Goal: Entertainment & Leisure: Consume media (video, audio)

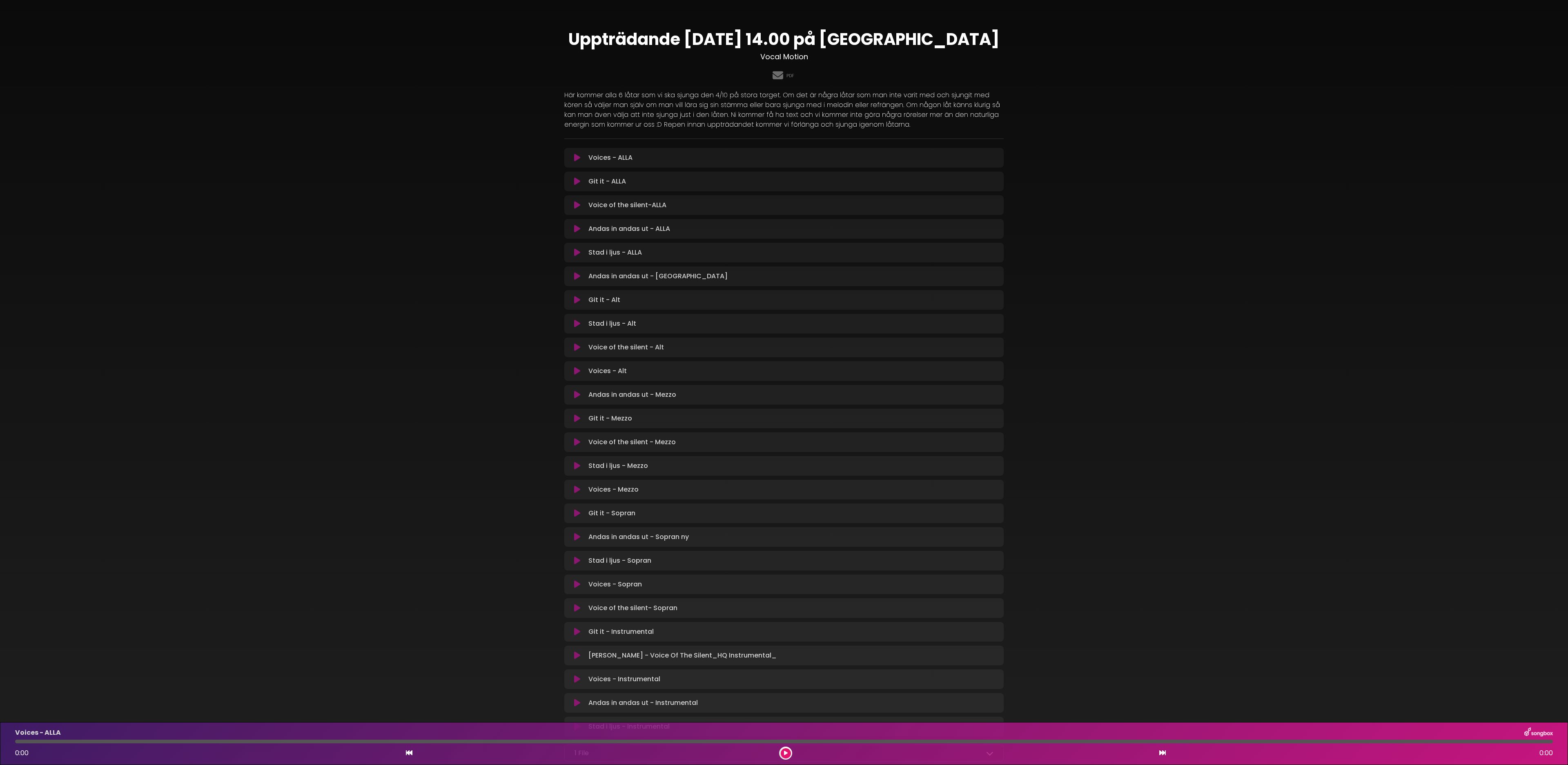
click at [629, 382] on p "Andas in andas ut - Mezzo Loading Track..." at bounding box center [632, 395] width 88 height 10
click at [578, 382] on div "Andas in andas ut - Mezzo Loading Track..." at bounding box center [784, 395] width 430 height 10
click at [783, 382] on icon at bounding box center [786, 753] width 4 height 5
click at [783, 382] on icon at bounding box center [1162, 752] width 7 height 7
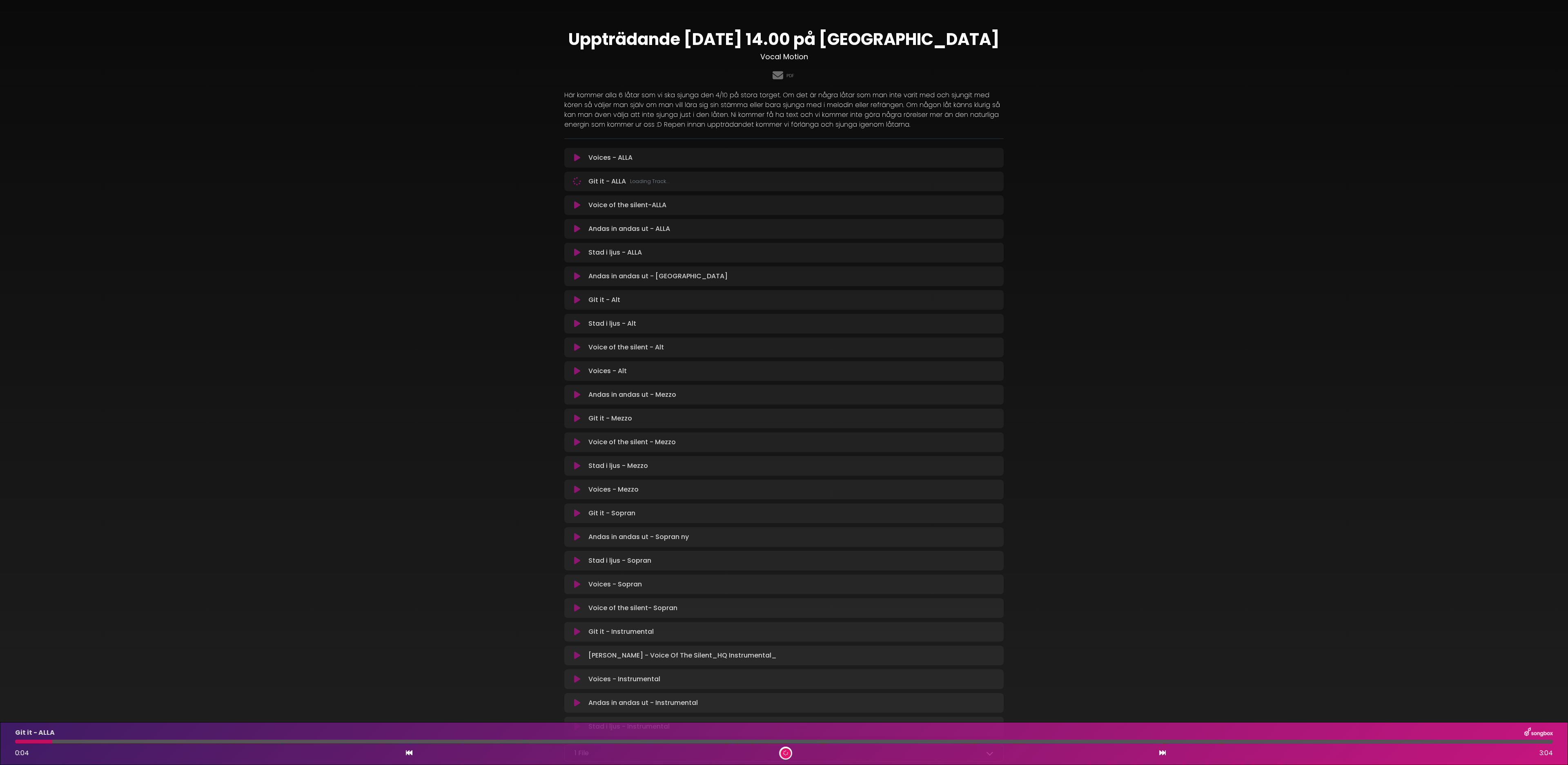
click at [783, 382] on icon at bounding box center [1162, 752] width 7 height 7
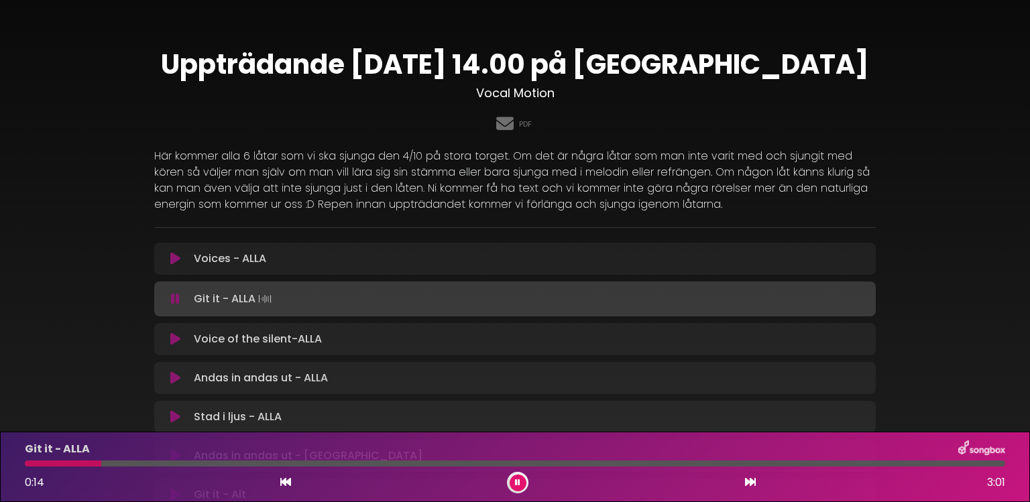
click at [746, 480] on icon at bounding box center [750, 482] width 11 height 11
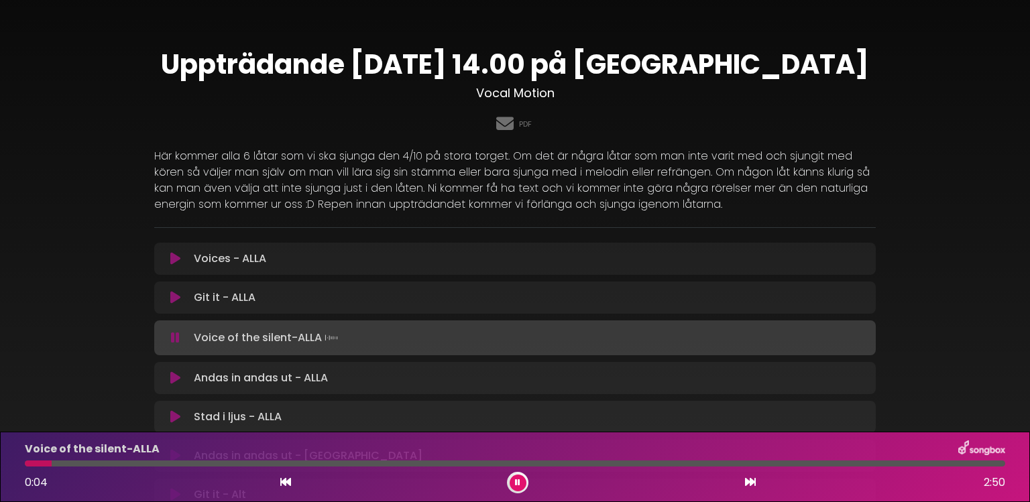
click at [746, 480] on icon at bounding box center [750, 482] width 11 height 11
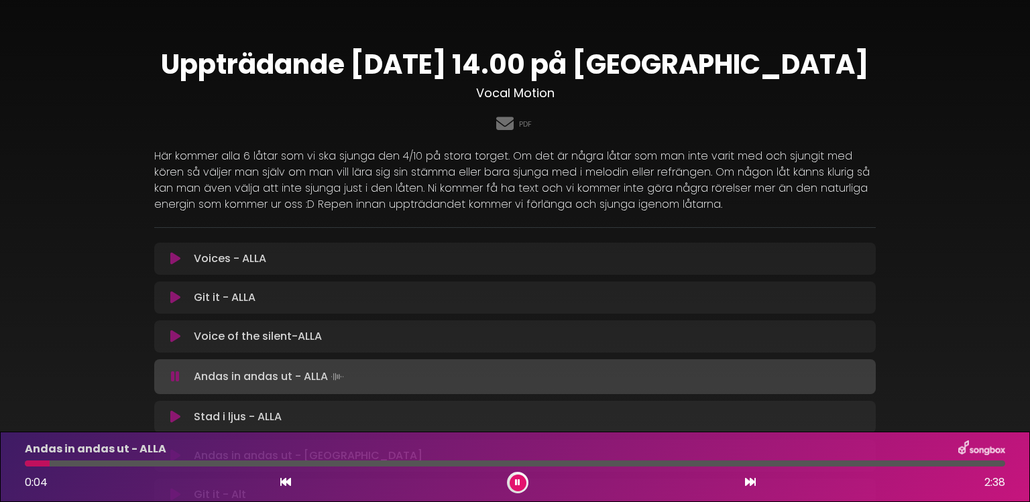
click at [285, 480] on icon at bounding box center [285, 482] width 11 height 11
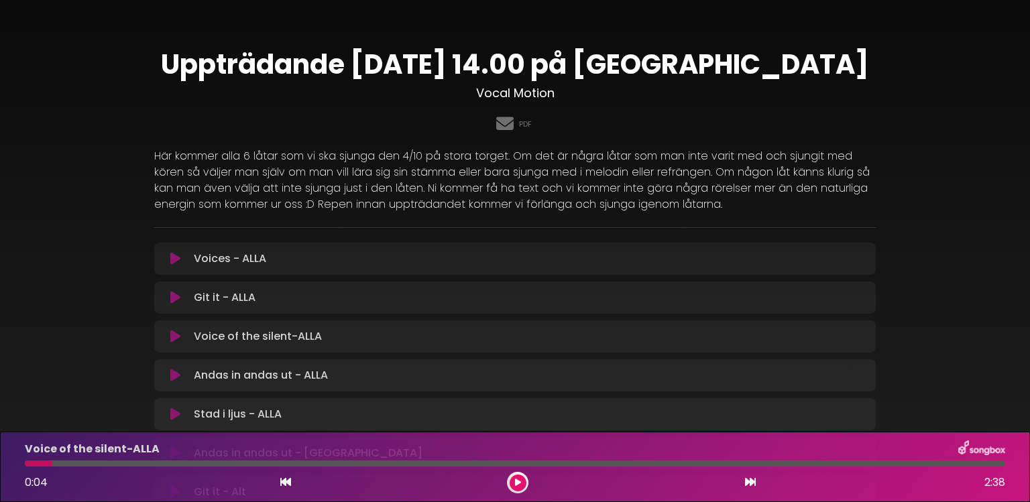
click at [285, 480] on icon at bounding box center [285, 482] width 11 height 11
click at [753, 480] on icon at bounding box center [750, 482] width 11 height 11
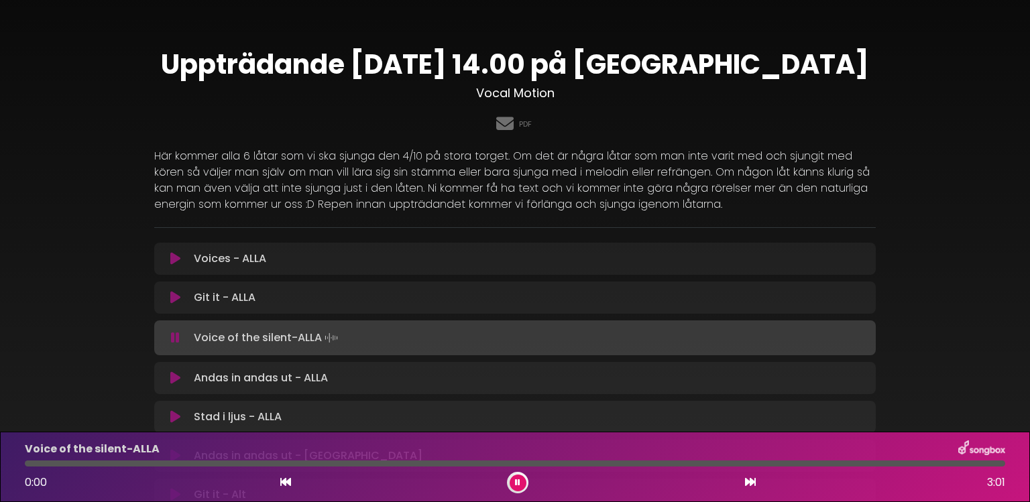
click at [512, 480] on button at bounding box center [518, 483] width 17 height 17
click at [523, 480] on button at bounding box center [518, 483] width 17 height 17
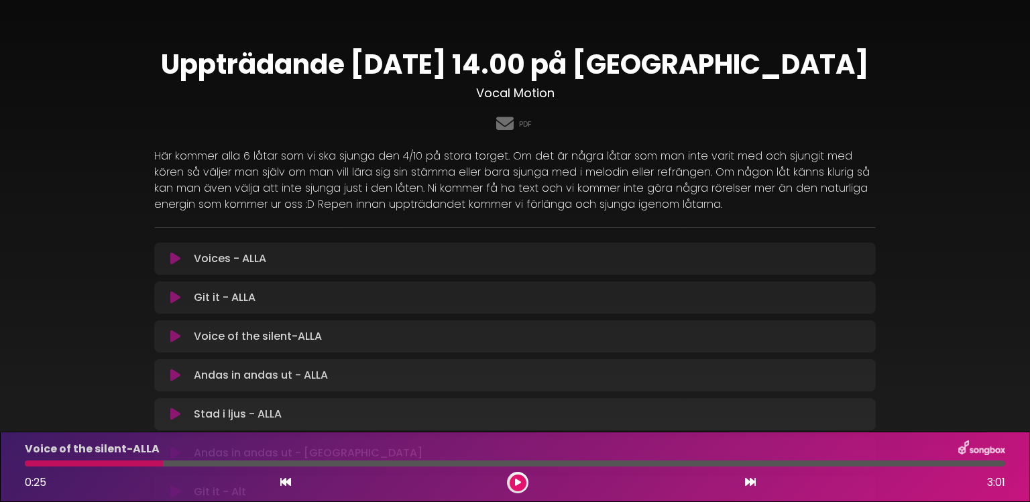
click at [523, 480] on button at bounding box center [518, 483] width 17 height 17
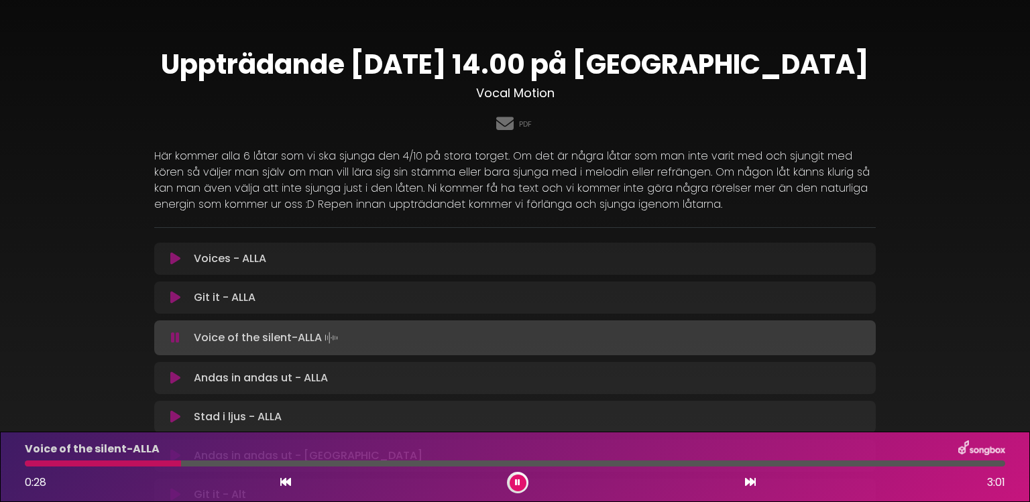
click at [747, 480] on icon at bounding box center [750, 482] width 11 height 11
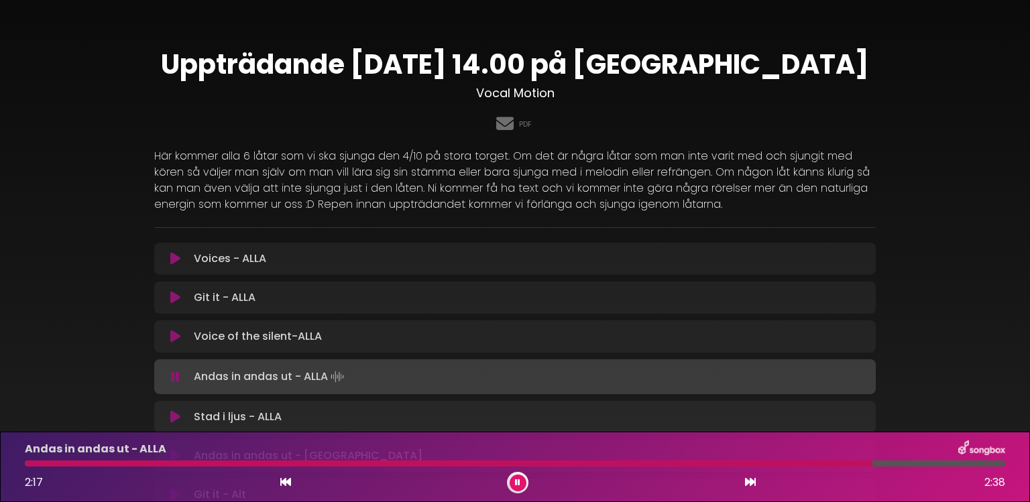
click at [520, 480] on icon at bounding box center [517, 483] width 5 height 8
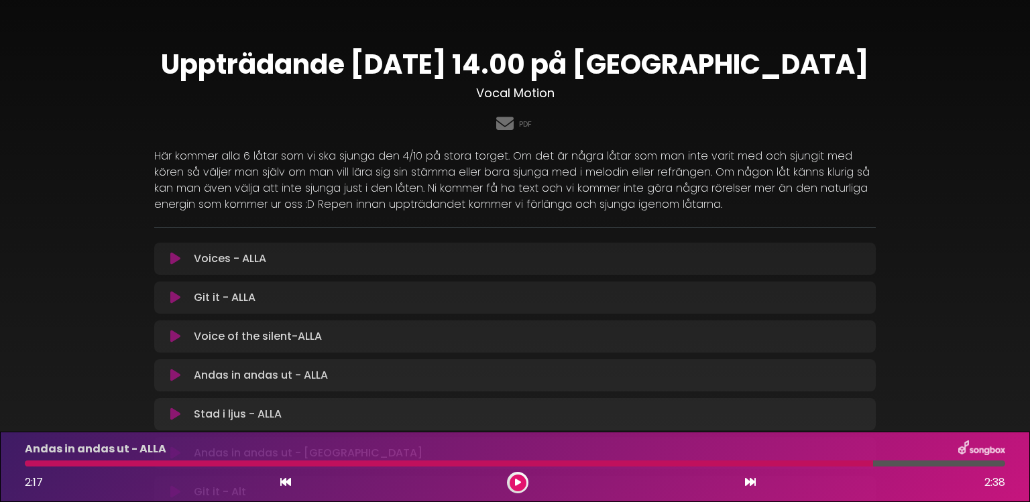
click at [751, 480] on icon at bounding box center [750, 482] width 11 height 11
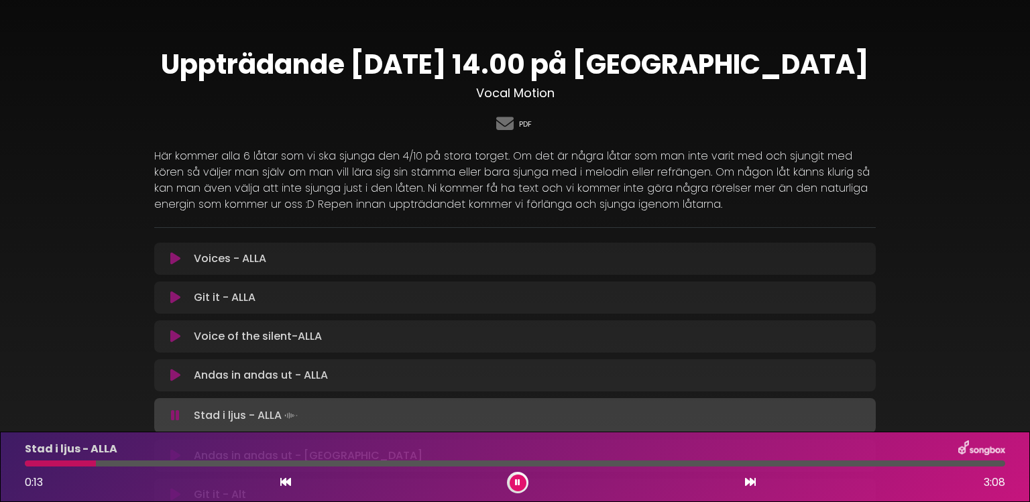
click at [525, 123] on link "PDF" at bounding box center [525, 124] width 13 height 11
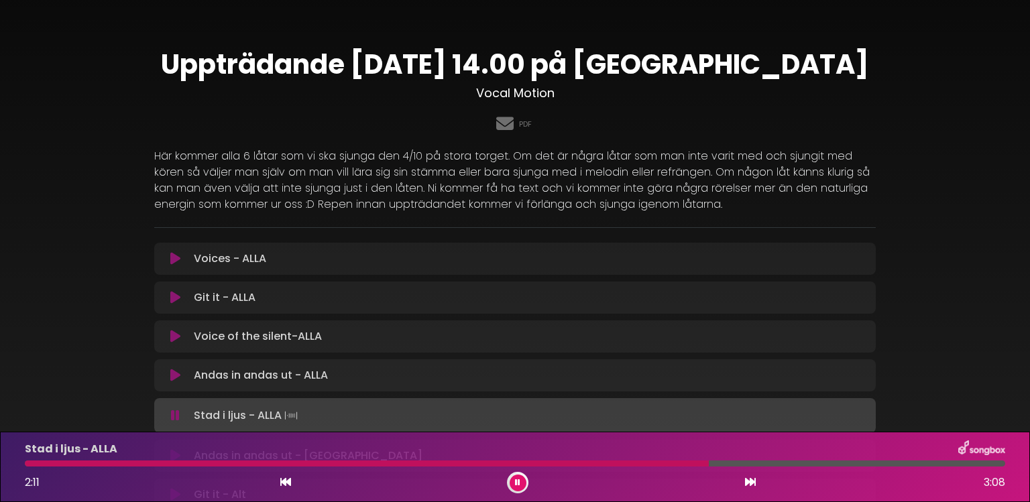
click at [513, 484] on button at bounding box center [518, 483] width 17 height 17
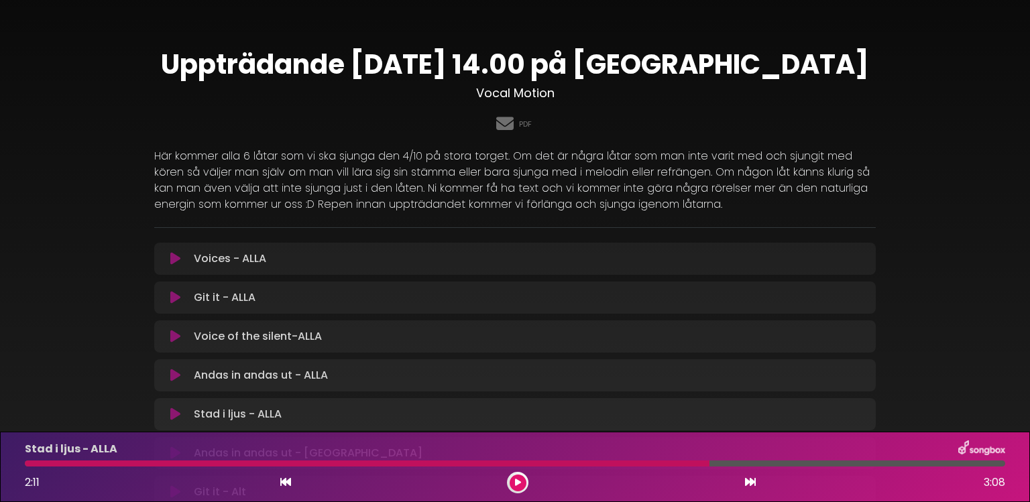
click at [287, 484] on icon at bounding box center [285, 482] width 11 height 11
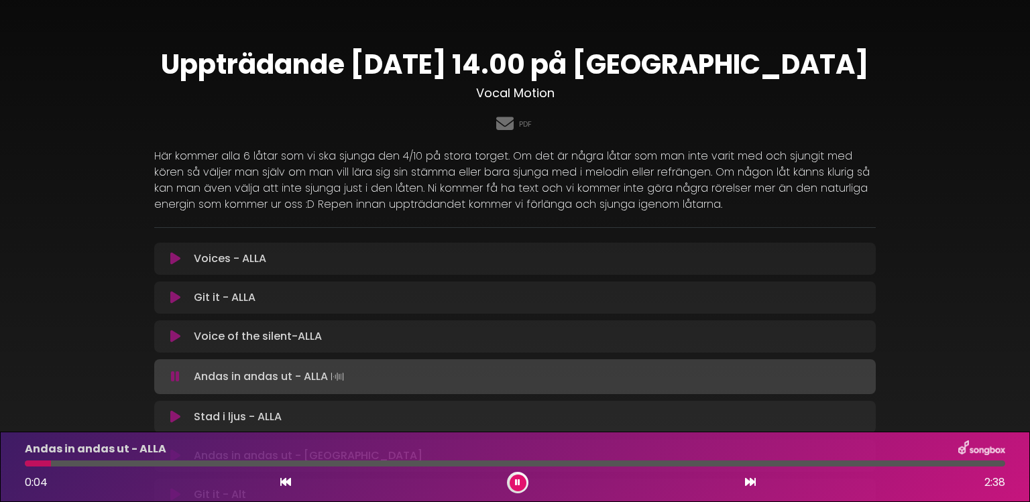
click at [754, 484] on icon at bounding box center [750, 482] width 11 height 11
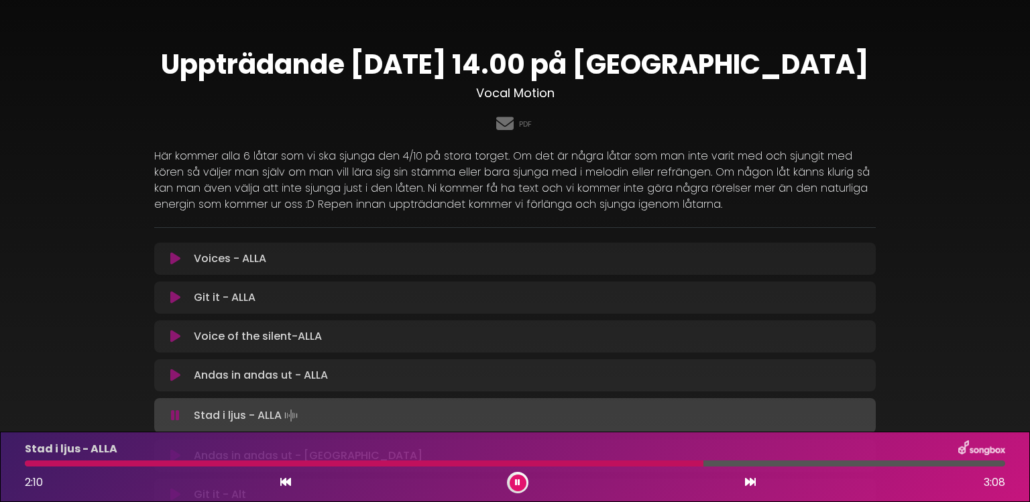
click at [510, 484] on button at bounding box center [518, 483] width 17 height 17
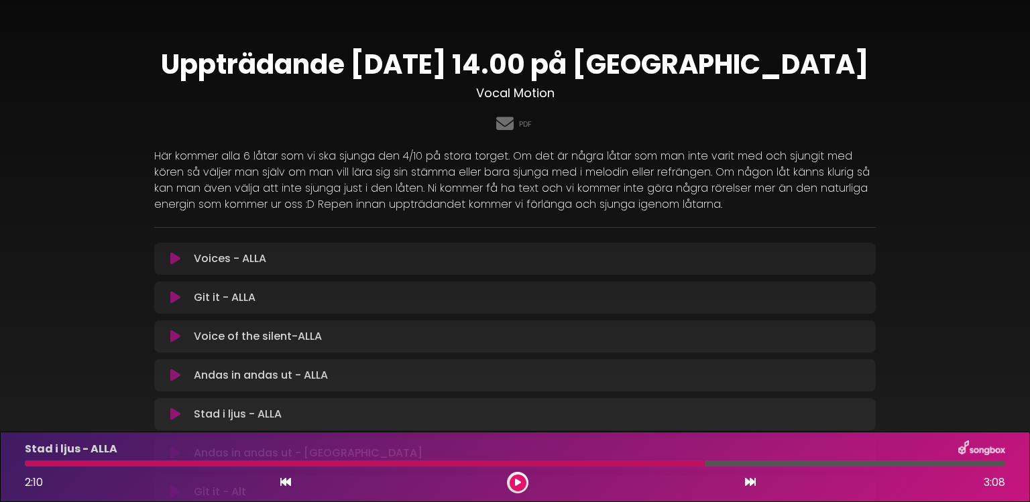
click at [521, 482] on button at bounding box center [518, 483] width 17 height 17
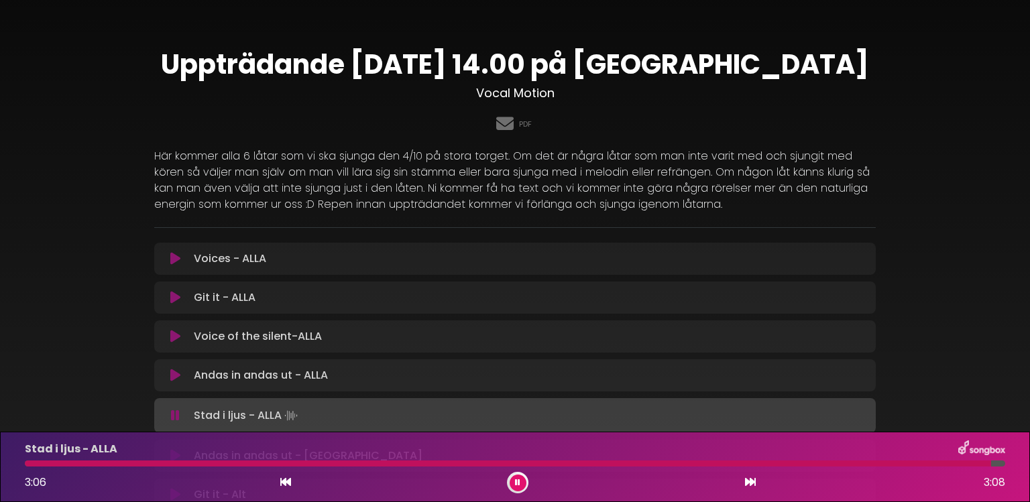
click at [521, 482] on button at bounding box center [518, 483] width 17 height 17
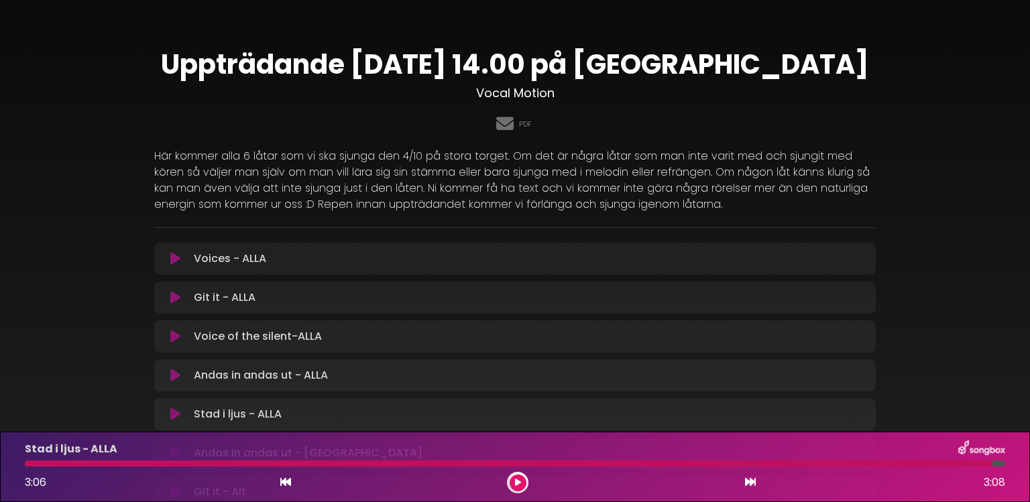
click at [752, 482] on icon at bounding box center [750, 482] width 11 height 11
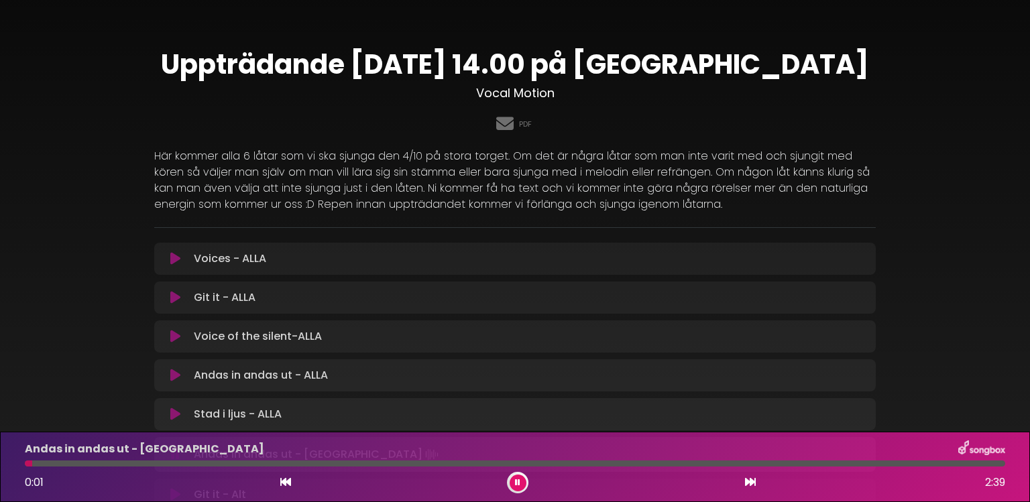
click at [752, 482] on icon at bounding box center [750, 482] width 11 height 11
click at [514, 482] on button at bounding box center [518, 483] width 17 height 17
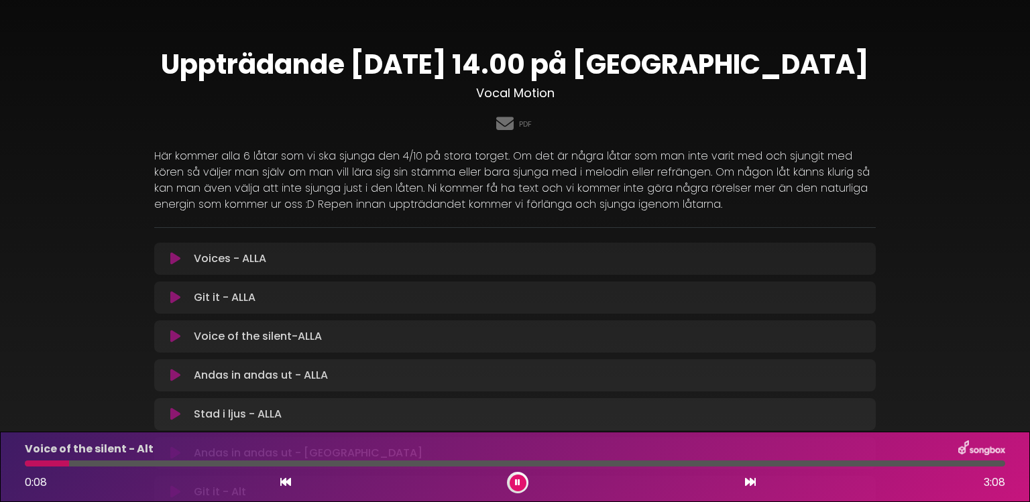
click at [745, 482] on button at bounding box center [751, 482] width 12 height 17
click at [754, 482] on icon at bounding box center [750, 482] width 11 height 11
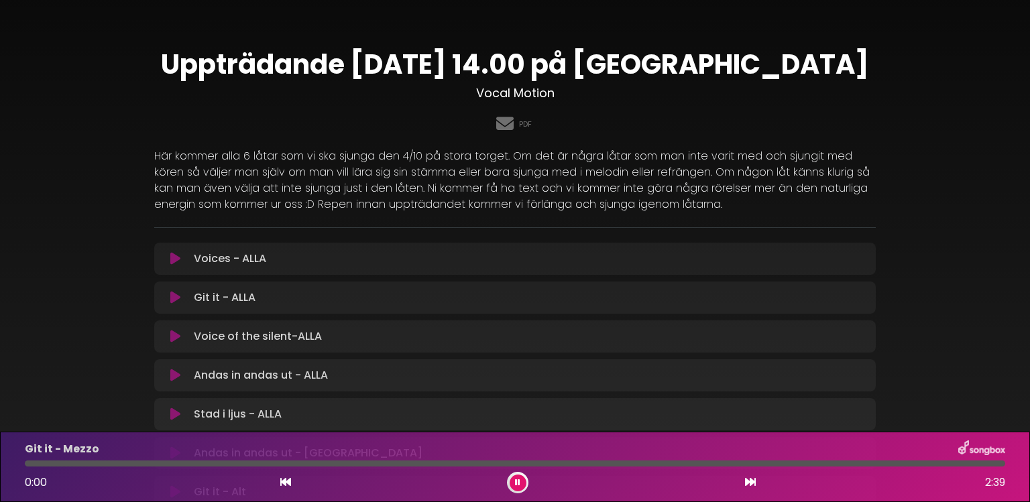
click at [754, 482] on icon at bounding box center [750, 482] width 11 height 11
click at [745, 482] on icon at bounding box center [750, 482] width 11 height 11
click at [282, 482] on icon at bounding box center [285, 482] width 11 height 11
click at [521, 482] on icon at bounding box center [518, 483] width 7 height 8
click at [170, 334] on icon at bounding box center [175, 336] width 10 height 13
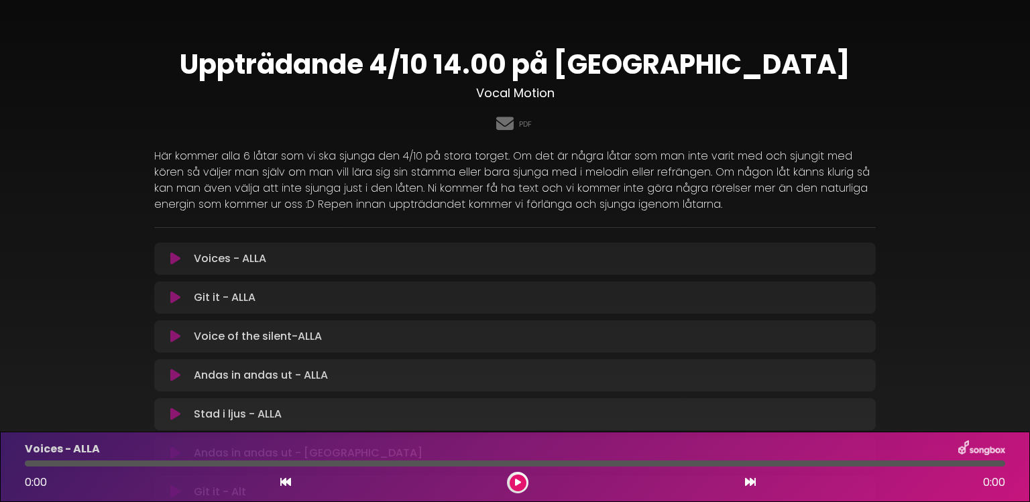
click at [170, 337] on icon at bounding box center [175, 336] width 10 height 13
click at [517, 483] on icon at bounding box center [518, 483] width 6 height 8
click at [172, 339] on icon at bounding box center [175, 336] width 10 height 13
click at [169, 339] on button at bounding box center [175, 336] width 26 height 13
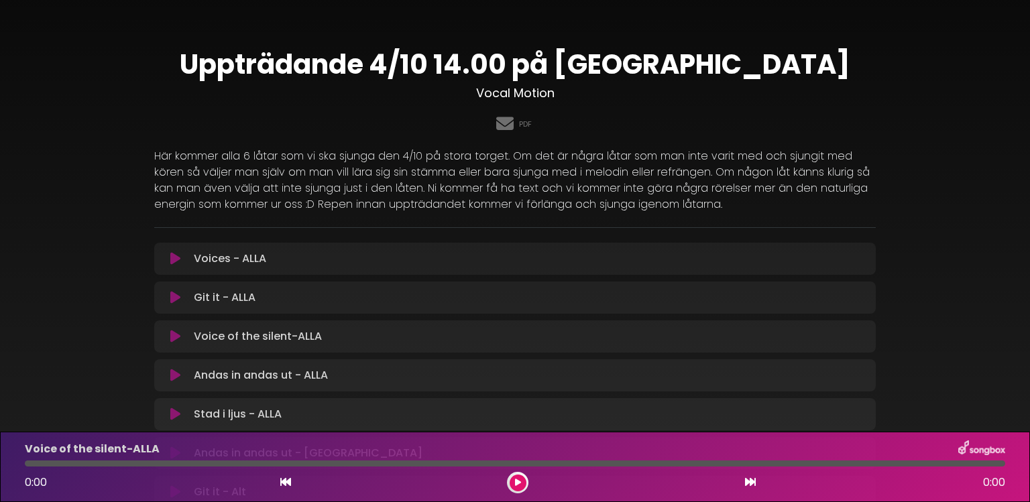
click at [180, 339] on icon at bounding box center [175, 336] width 10 height 13
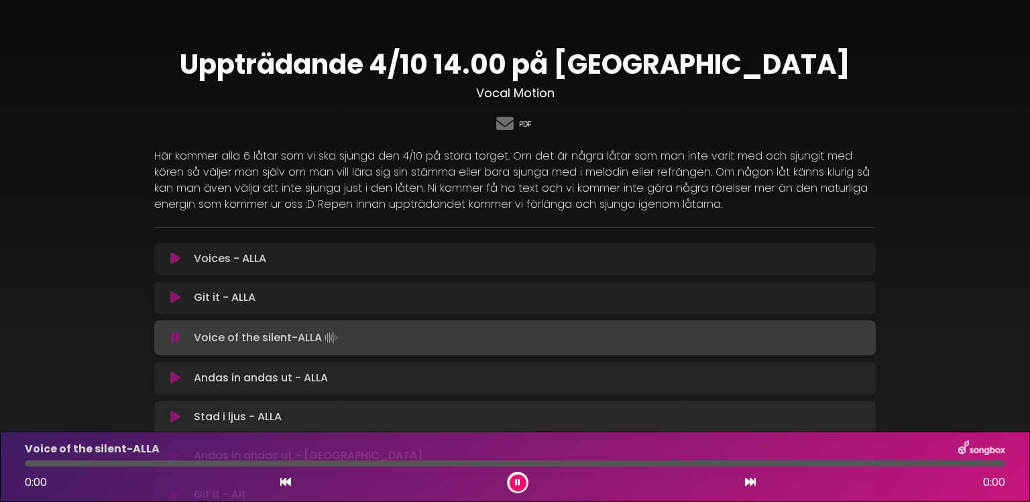
click at [523, 125] on link "PDF" at bounding box center [525, 124] width 13 height 11
click at [283, 484] on icon at bounding box center [285, 482] width 11 height 11
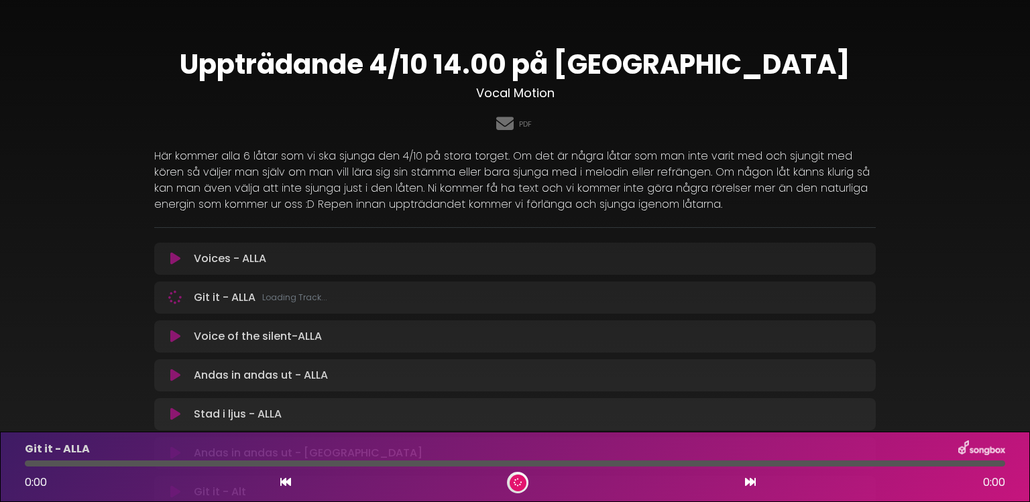
click at [283, 484] on icon at bounding box center [285, 482] width 11 height 11
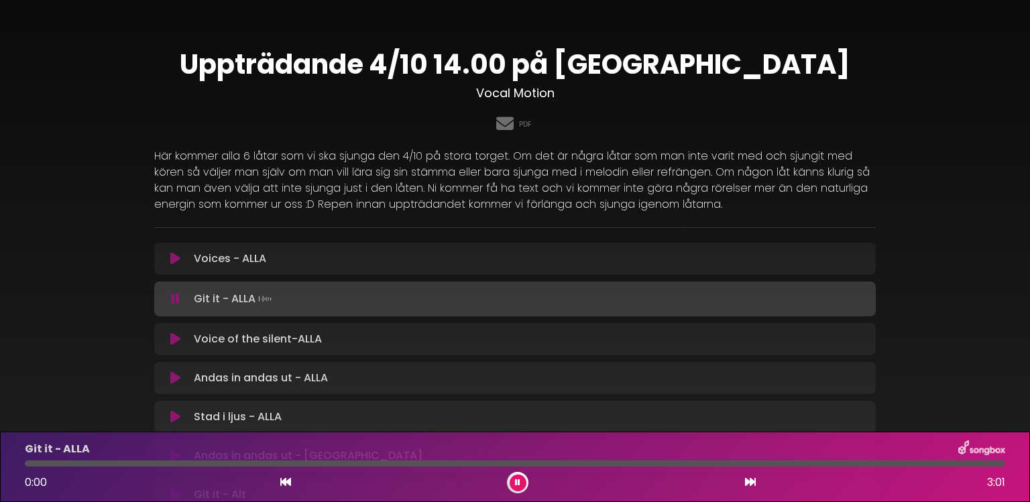
click at [172, 264] on icon at bounding box center [175, 258] width 10 height 13
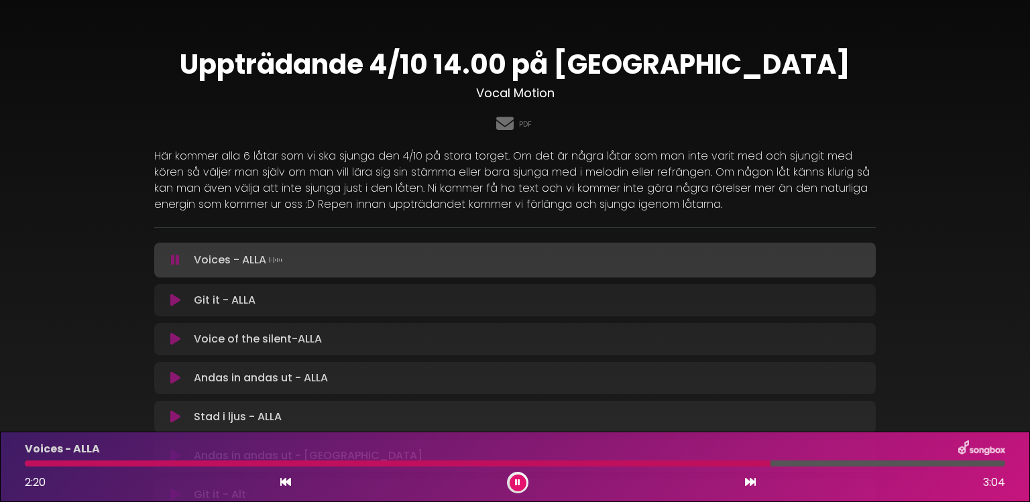
click at [522, 484] on button at bounding box center [518, 483] width 17 height 17
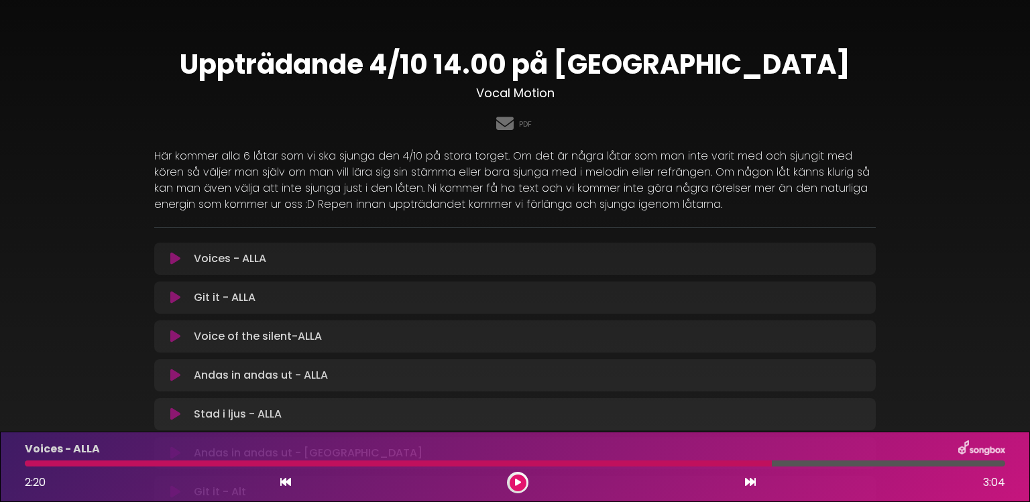
click at [177, 334] on icon at bounding box center [175, 336] width 10 height 13
click at [751, 479] on icon at bounding box center [750, 482] width 11 height 11
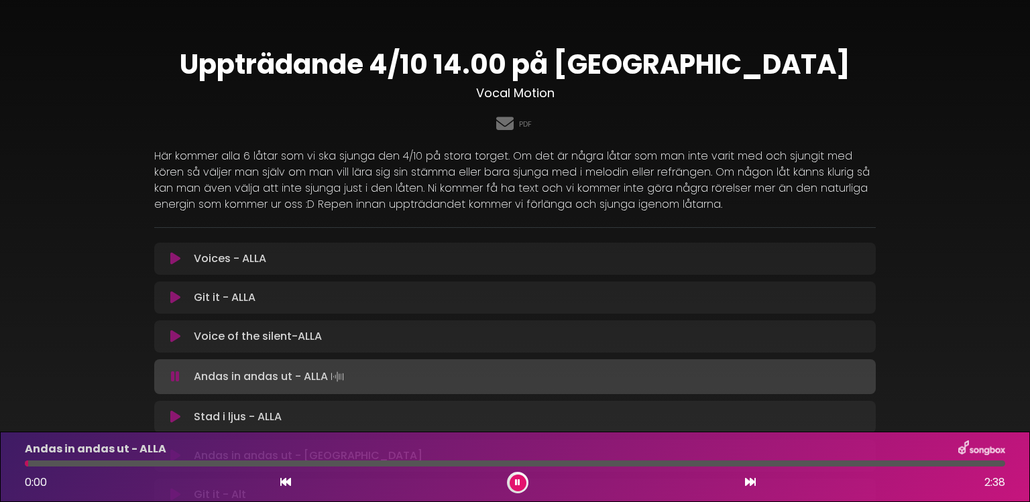
click at [751, 479] on icon at bounding box center [750, 482] width 11 height 11
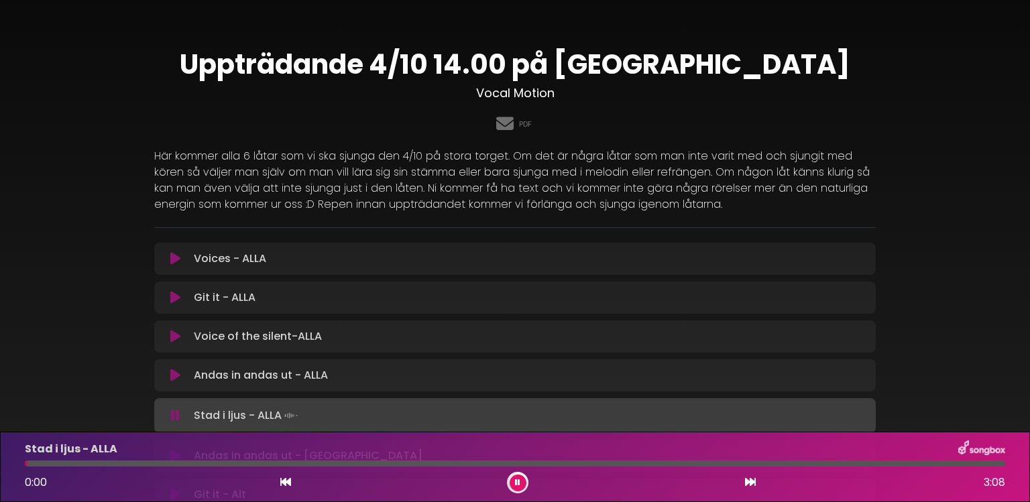
click at [751, 479] on icon at bounding box center [750, 482] width 11 height 11
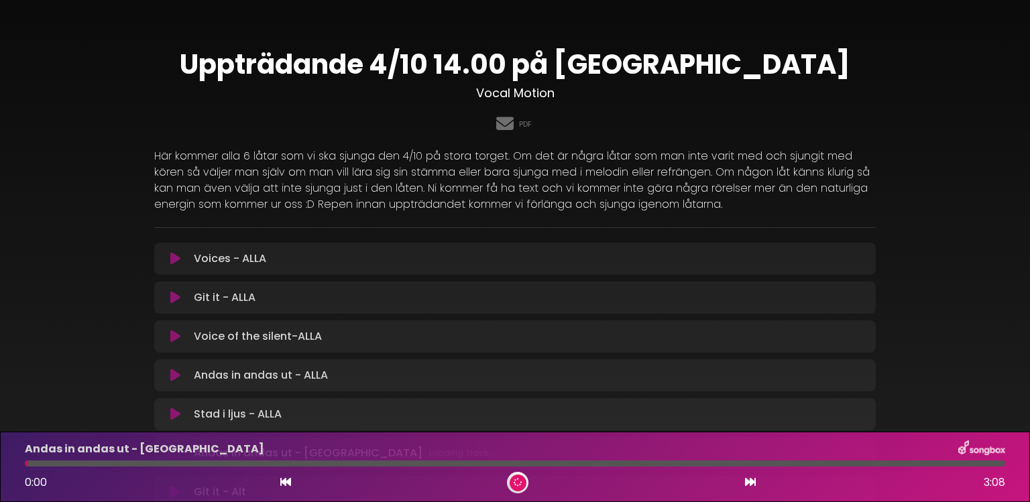
click at [751, 479] on icon at bounding box center [750, 482] width 11 height 11
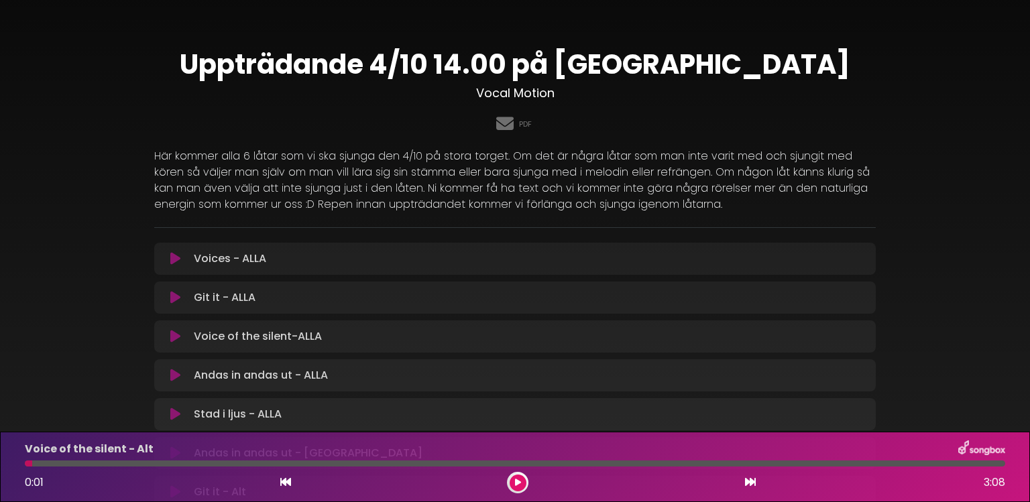
click at [751, 479] on icon at bounding box center [750, 482] width 11 height 11
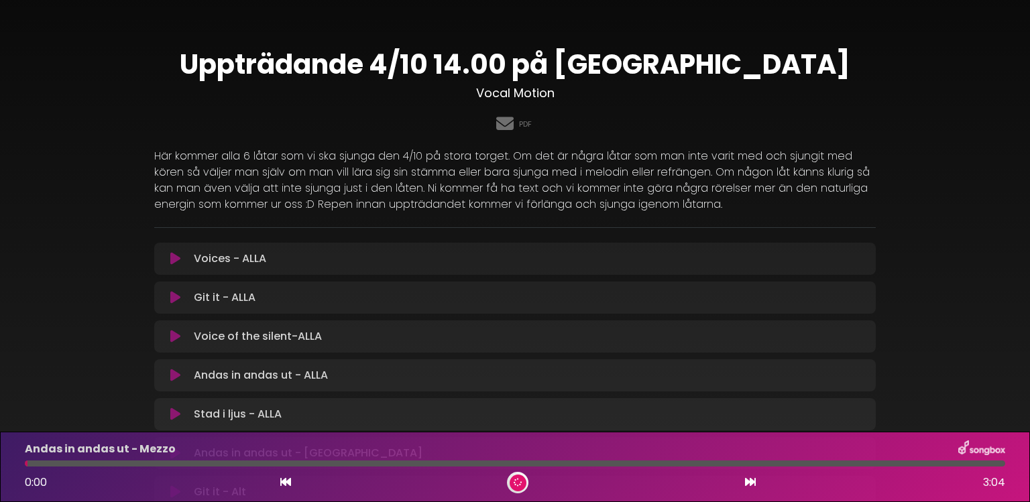
click at [751, 479] on icon at bounding box center [750, 482] width 11 height 11
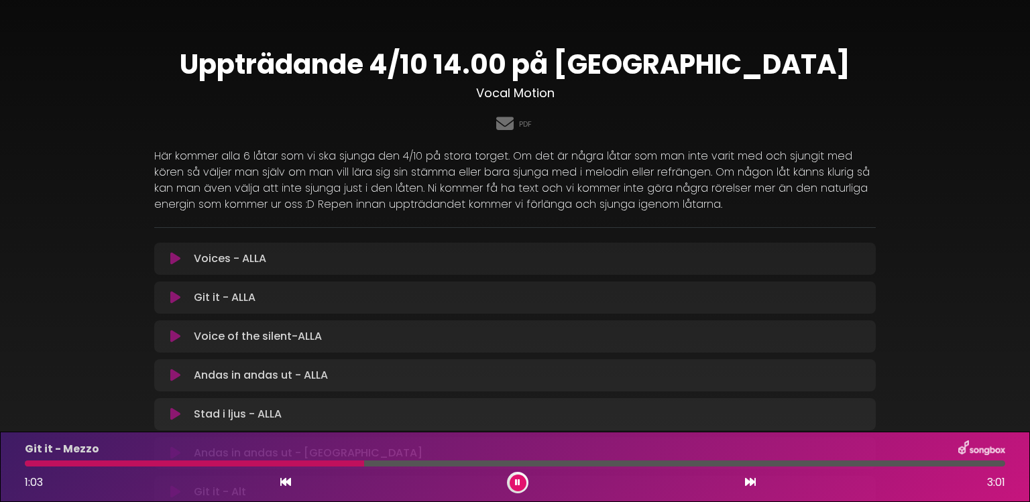
click at [751, 490] on button at bounding box center [751, 482] width 12 height 17
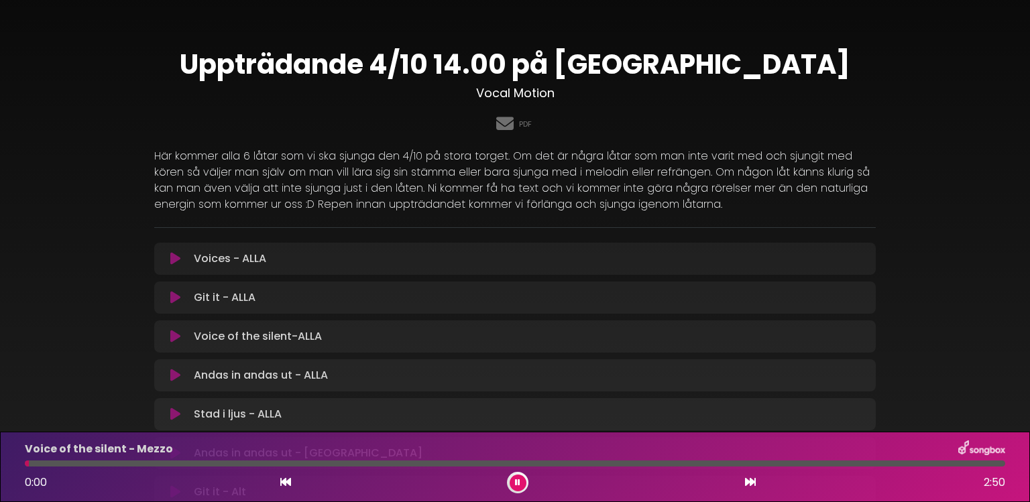
click at [751, 490] on button at bounding box center [751, 482] width 12 height 17
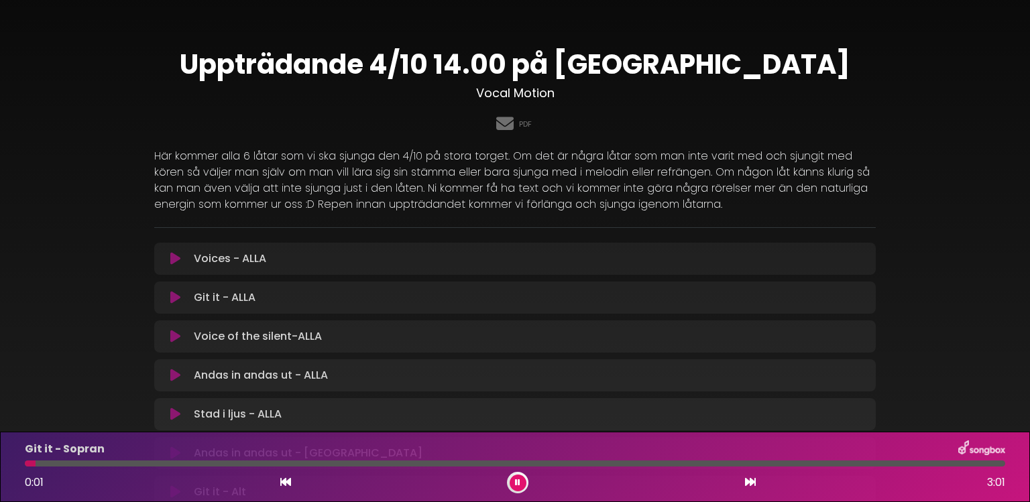
click at [751, 490] on button at bounding box center [751, 482] width 12 height 17
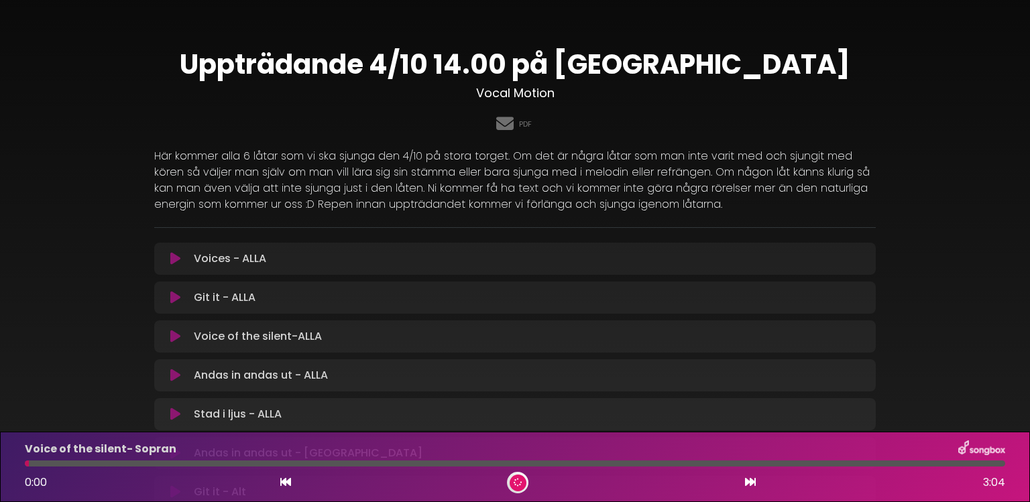
click at [751, 490] on button at bounding box center [751, 482] width 12 height 17
click at [751, 479] on icon at bounding box center [750, 482] width 11 height 11
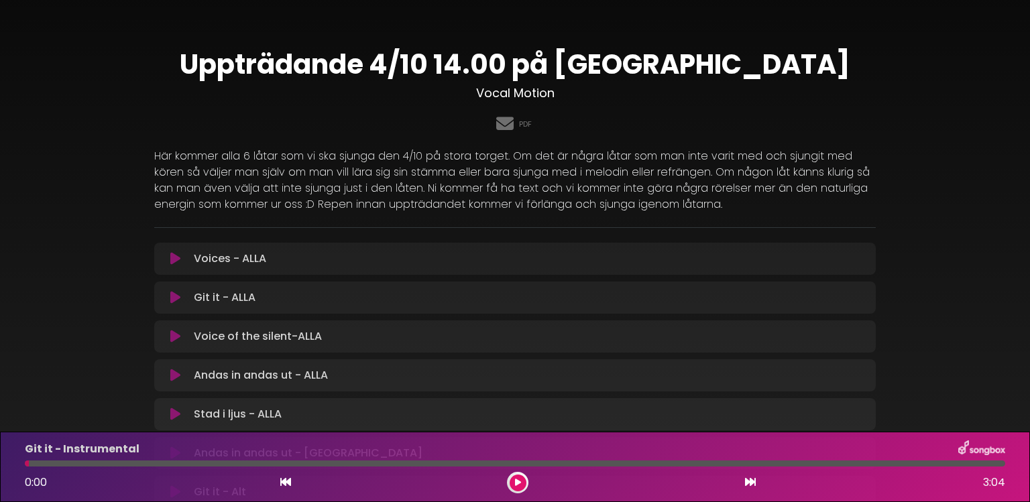
click at [751, 490] on button at bounding box center [751, 482] width 12 height 17
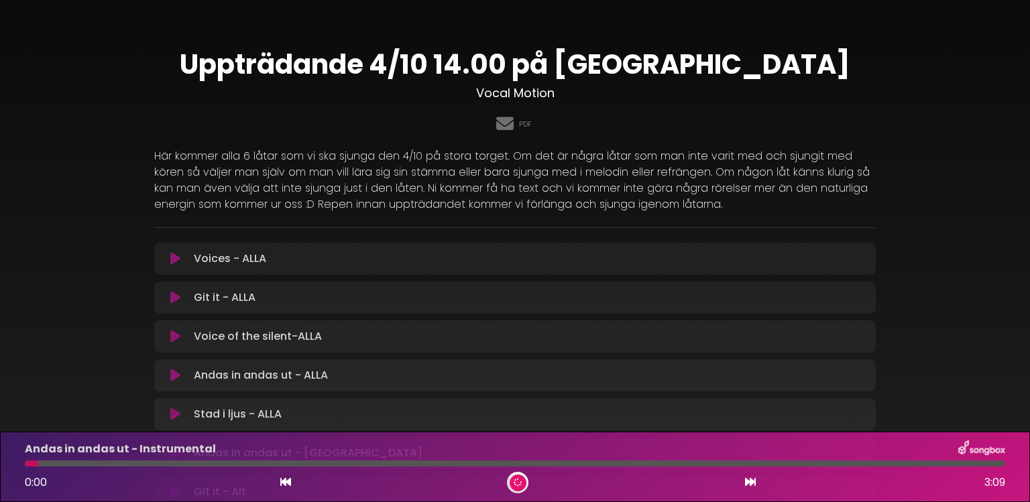
click at [751, 490] on button at bounding box center [751, 482] width 12 height 17
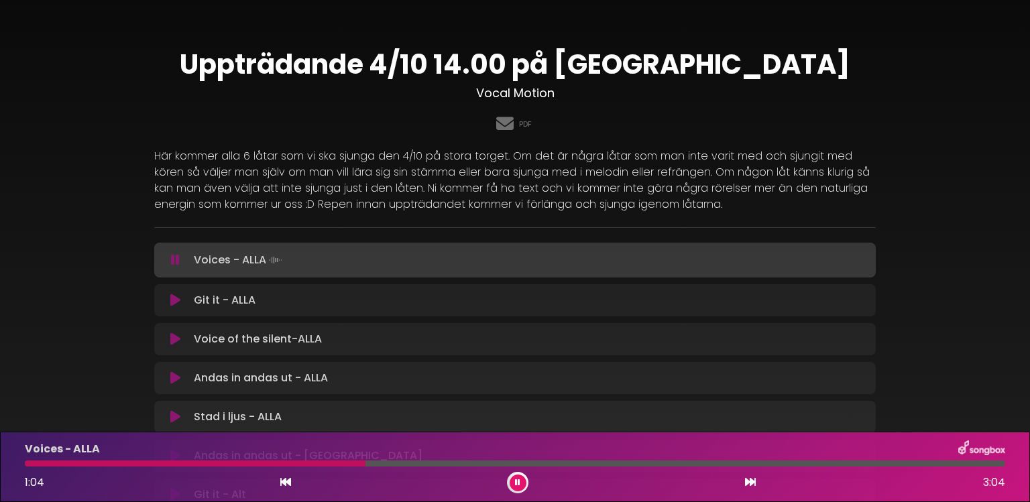
click at [518, 490] on button at bounding box center [518, 483] width 17 height 17
